Goal: Task Accomplishment & Management: Manage account settings

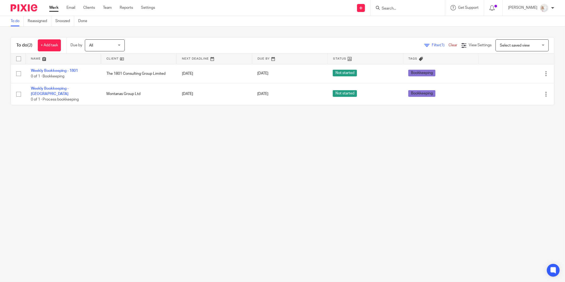
click at [145, 10] on input "Search" at bounding box center [405, 8] width 48 height 5
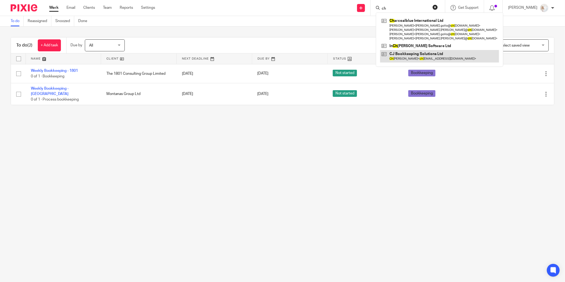
type input "ch"
click at [17, 61] on input "checkbox" at bounding box center [19, 59] width 10 height 10
checkbox input "true"
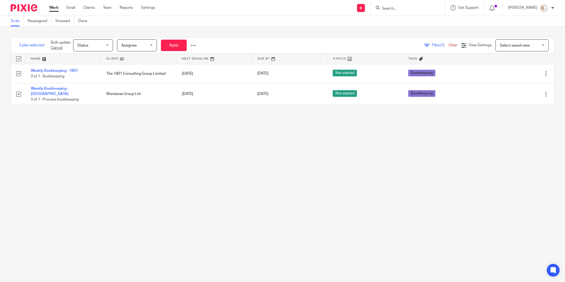
click at [105, 46] on span "Status" at bounding box center [91, 45] width 28 height 11
click at [98, 84] on li "Done" at bounding box center [93, 89] width 39 height 11
click at [145, 43] on button "Apply" at bounding box center [174, 45] width 26 height 11
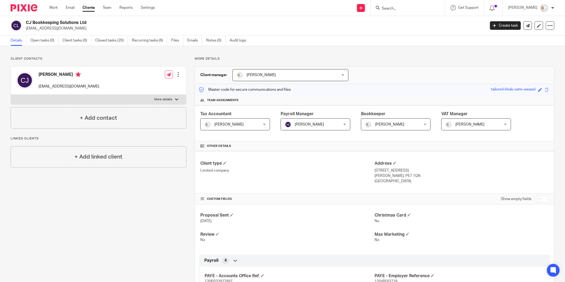
click at [161, 100] on p "More details" at bounding box center [163, 99] width 18 height 4
click at [11, 95] on input "More details" at bounding box center [11, 94] width 0 height 0
checkbox input "true"
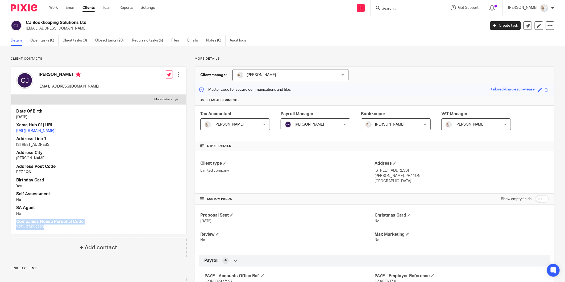
drag, startPoint x: 47, startPoint y: 235, endPoint x: 15, endPoint y: 227, distance: 33.4
click at [15, 227] on div "Date Of Birth 16 Jan 1999 Xama Hub 01) URL https://platform.xamatech.com/portal…" at bounding box center [98, 168] width 175 height 129
copy div "Companies House Personal Code X2S-J7M2-2223"
click at [114, 224] on h4 "Companies House Personal Code" at bounding box center [98, 222] width 165 height 6
click at [17, 230] on p "X2S-J7M2-2223" at bounding box center [98, 226] width 165 height 5
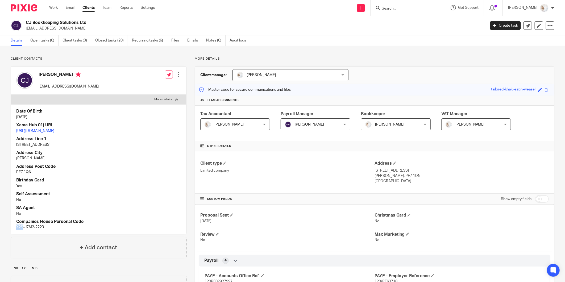
click at [17, 230] on p "X2S-J7M2-2223" at bounding box center [98, 226] width 165 height 5
copy p "X2S"
click at [28, 230] on p "X2S-J7M2-2223" at bounding box center [98, 226] width 165 height 5
copy p "J7M2"
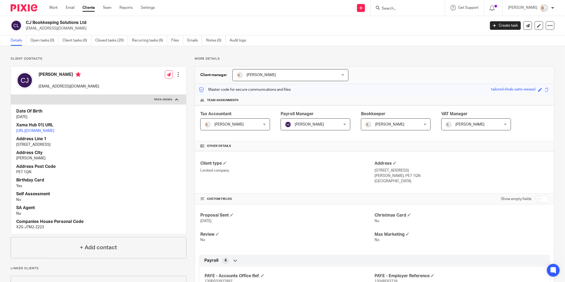
click at [37, 230] on p "X2S-J7M2-2223" at bounding box center [98, 226] width 165 height 5
copy p "2223"
